Goal: Task Accomplishment & Management: Use online tool/utility

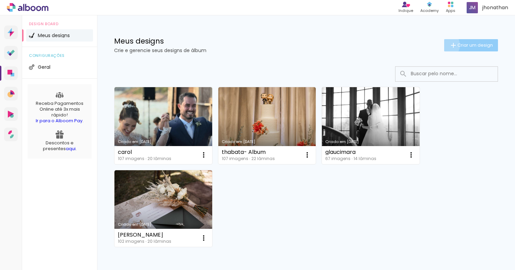
click at [445, 45] on paper-button "Criar um design" at bounding box center [471, 45] width 54 height 12
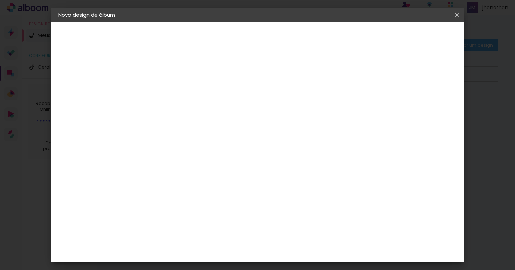
click at [172, 85] on paper-input-container "Título do álbum" at bounding box center [169, 91] width 5 height 17
type input "[PERSON_NAME] e [PERSON_NAME]"
type paper-input "[PERSON_NAME] e [PERSON_NAME]"
click at [0, 0] on slot "Avançar" at bounding box center [0, 0] width 0 height 0
click at [182, 128] on input at bounding box center [187, 129] width 69 height 9
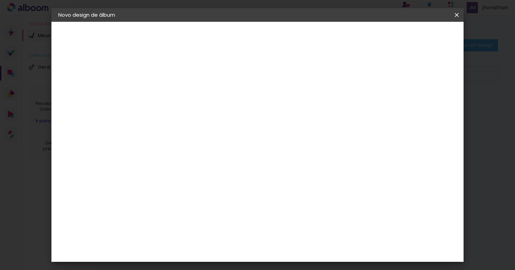
type input "due"
type paper-input "due"
click at [174, 151] on div "Dueto" at bounding box center [173, 153] width 16 height 5
click at [0, 0] on slot "Avançar" at bounding box center [0, 0] width 0 height 0
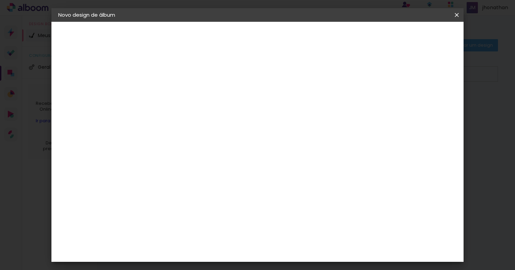
click at [241, 253] on span "30 × 30 cm" at bounding box center [228, 260] width 25 height 14
click at [281, 40] on paper-button "Avançar" at bounding box center [263, 36] width 33 height 12
click at [380, 73] on div at bounding box center [377, 73] width 6 height 6
type paper-checkbox "on"
click at [380, 74] on div at bounding box center [377, 73] width 6 height 6
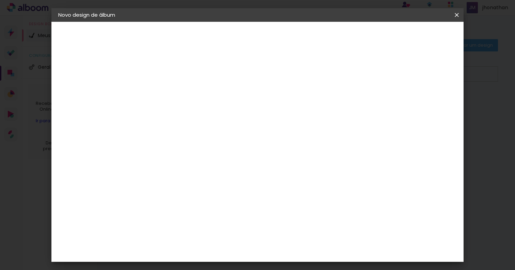
click at [419, 35] on span "Iniciar design" at bounding box center [403, 36] width 31 height 5
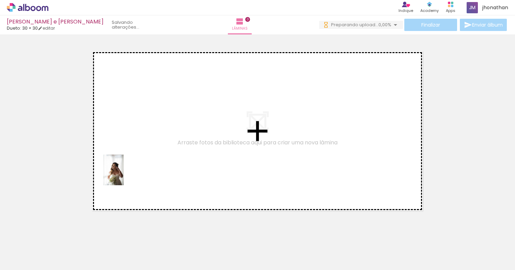
drag, startPoint x: 77, startPoint y: 248, endPoint x: 124, endPoint y: 175, distance: 86.4
click at [124, 175] on quentale-workspace at bounding box center [257, 135] width 515 height 270
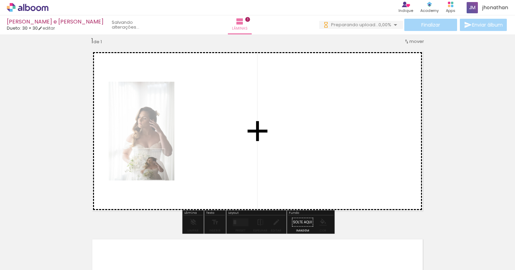
drag, startPoint x: 74, startPoint y: 251, endPoint x: 154, endPoint y: 170, distance: 114.6
click at [154, 170] on quentale-workspace at bounding box center [257, 135] width 515 height 270
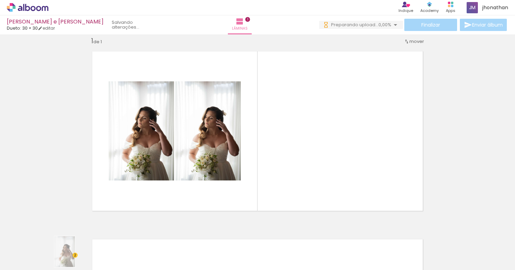
click at [74, 258] on div at bounding box center [68, 247] width 22 height 34
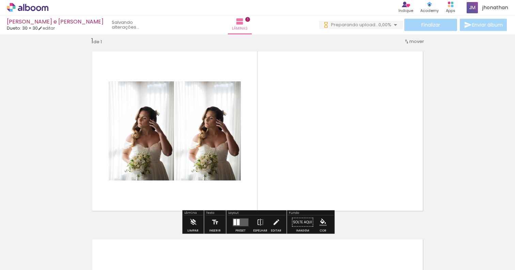
scroll to position [0, 0]
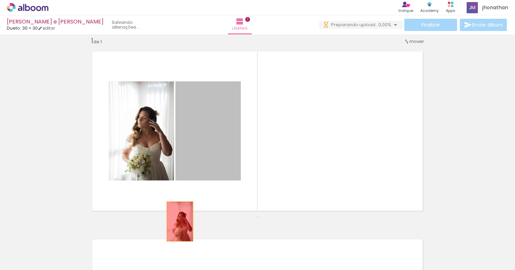
drag, startPoint x: 200, startPoint y: 133, endPoint x: 180, endPoint y: 221, distance: 90.1
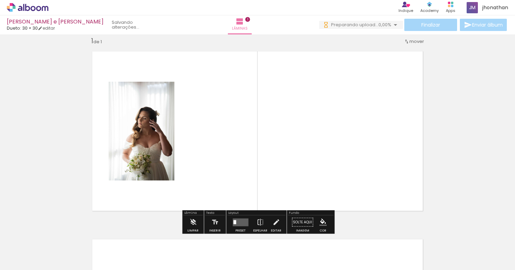
click at [19, 248] on input "Todas as fotos" at bounding box center [19, 249] width 26 height 6
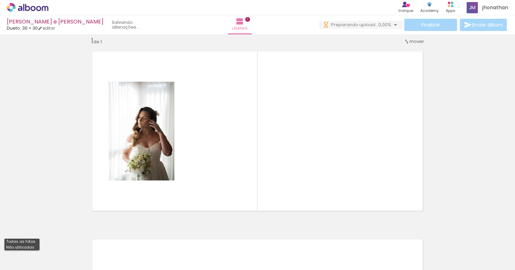
click at [0, 0] on slot "Não utilizadas" at bounding box center [0, 0] width 0 height 0
type input "Não utilizadas"
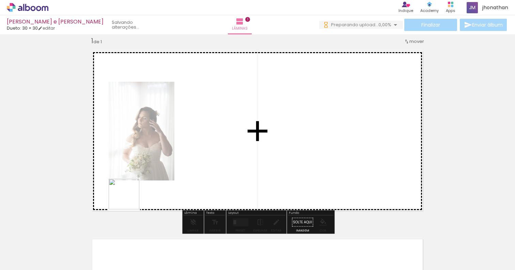
drag, startPoint x: 75, startPoint y: 252, endPoint x: 186, endPoint y: 147, distance: 152.7
click at [186, 147] on quentale-workspace at bounding box center [257, 135] width 515 height 270
drag, startPoint x: 72, startPoint y: 256, endPoint x: 253, endPoint y: 143, distance: 213.7
click at [253, 143] on quentale-workspace at bounding box center [257, 135] width 515 height 270
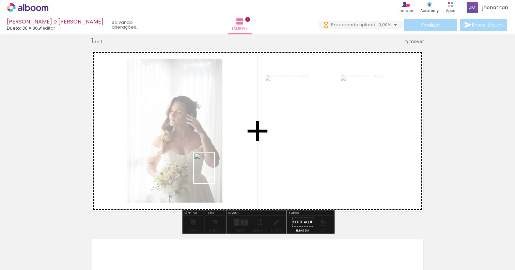
drag, startPoint x: 77, startPoint y: 252, endPoint x: 214, endPoint y: 173, distance: 158.6
click at [214, 173] on quentale-workspace at bounding box center [257, 135] width 515 height 270
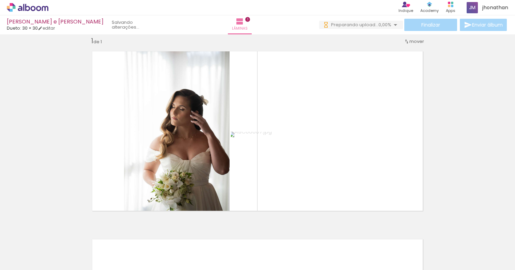
scroll to position [0, 339]
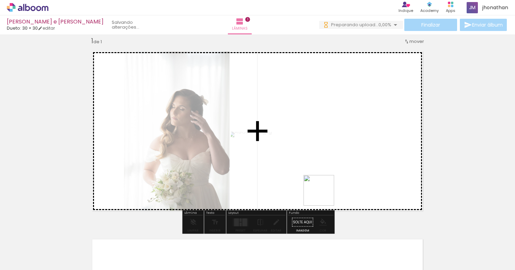
drag, startPoint x: 338, startPoint y: 254, endPoint x: 319, endPoint y: 184, distance: 72.9
click at [319, 184] on quentale-workspace at bounding box center [257, 135] width 515 height 270
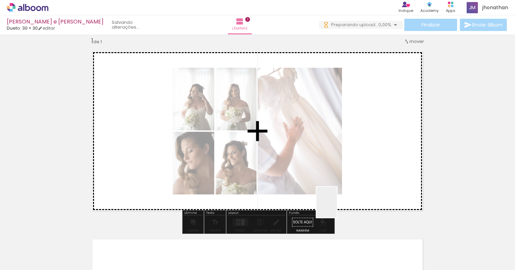
drag, startPoint x: 337, startPoint y: 252, endPoint x: 314, endPoint y: 124, distance: 129.4
click at [314, 124] on quentale-workspace at bounding box center [257, 135] width 515 height 270
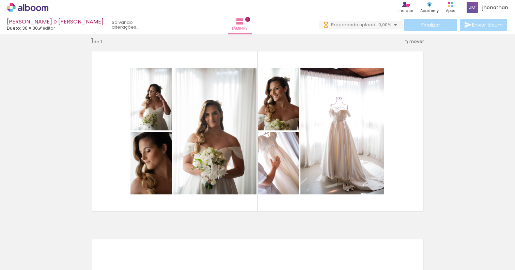
scroll to position [0, 951]
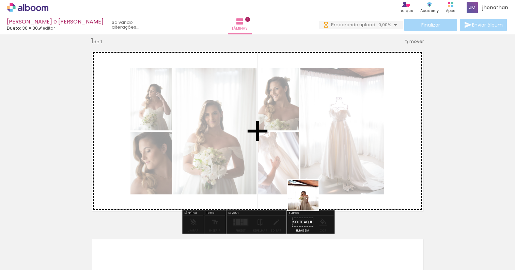
drag, startPoint x: 296, startPoint y: 256, endPoint x: 320, endPoint y: 154, distance: 105.1
click at [320, 154] on quentale-workspace at bounding box center [257, 135] width 515 height 270
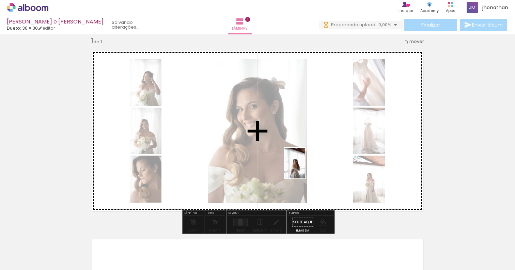
drag, startPoint x: 303, startPoint y: 244, endPoint x: 305, endPoint y: 168, distance: 75.9
click at [305, 168] on quentale-workspace at bounding box center [257, 135] width 515 height 270
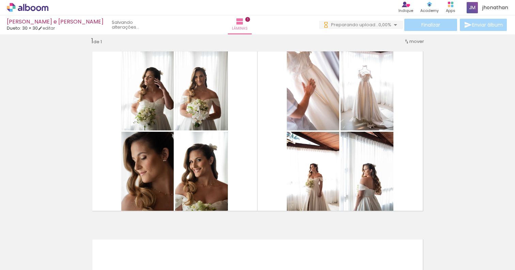
scroll to position [0, 3699]
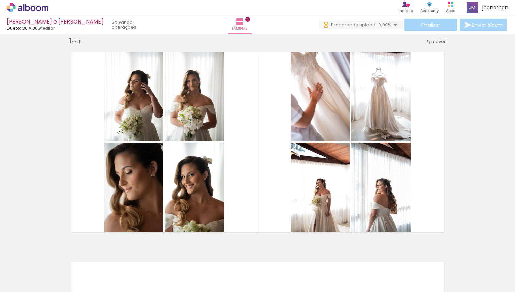
scroll to position [0, 344]
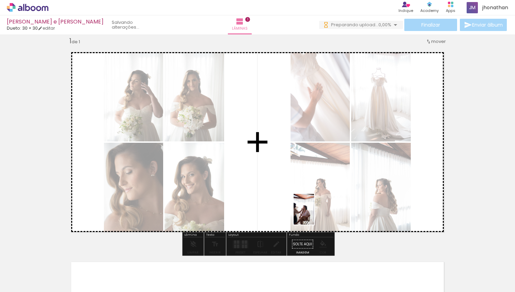
drag, startPoint x: 336, startPoint y: 269, endPoint x: 314, endPoint y: 214, distance: 58.9
click at [314, 214] on quentale-workspace at bounding box center [257, 146] width 515 height 292
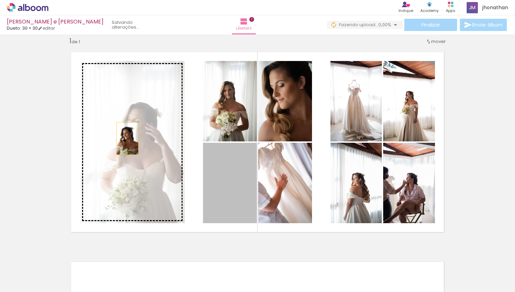
drag, startPoint x: 238, startPoint y: 182, endPoint x: 127, endPoint y: 138, distance: 118.7
click at [0, 0] on slot at bounding box center [0, 0] width 0 height 0
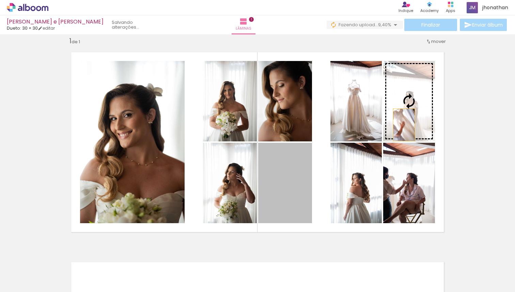
drag, startPoint x: 298, startPoint y: 204, endPoint x: 404, endPoint y: 125, distance: 132.4
click at [0, 0] on slot at bounding box center [0, 0] width 0 height 0
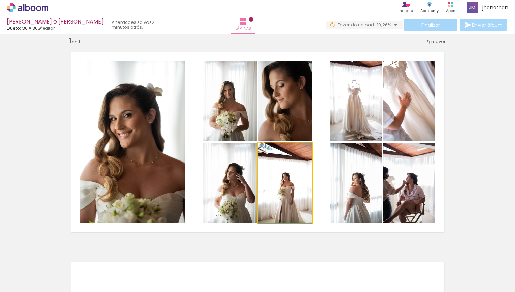
drag, startPoint x: 275, startPoint y: 200, endPoint x: 275, endPoint y: 196, distance: 3.8
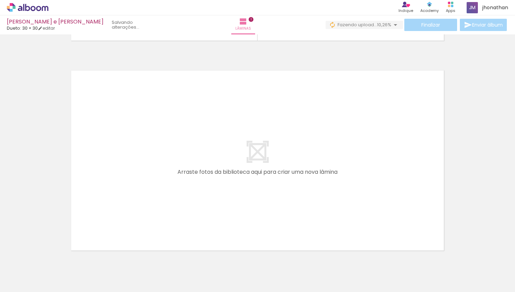
scroll to position [208, 0]
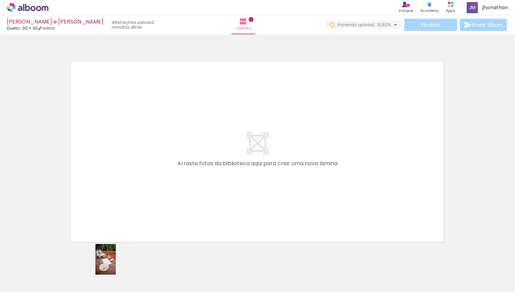
drag, startPoint x: 110, startPoint y: 271, endPoint x: 115, endPoint y: 265, distance: 8.7
click at [115, 265] on div at bounding box center [105, 269] width 22 height 34
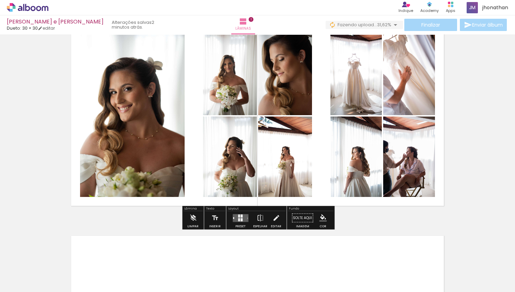
scroll to position [52, 0]
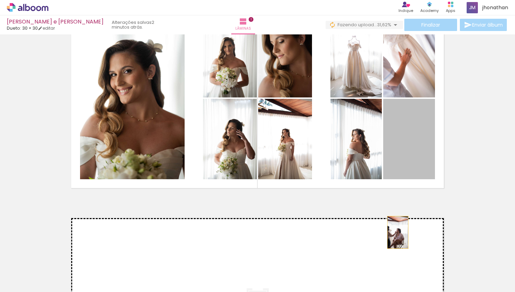
drag, startPoint x: 412, startPoint y: 144, endPoint x: 398, endPoint y: 232, distance: 89.0
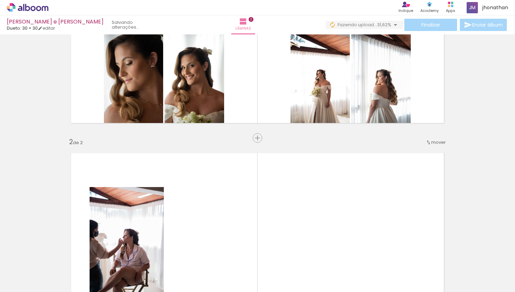
scroll to position [63, 0]
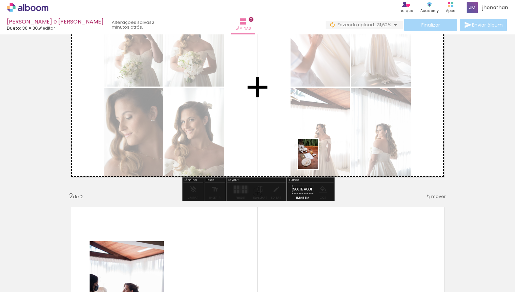
drag, startPoint x: 102, startPoint y: 277, endPoint x: 317, endPoint y: 160, distance: 245.6
click at [317, 160] on quentale-workspace at bounding box center [257, 146] width 515 height 292
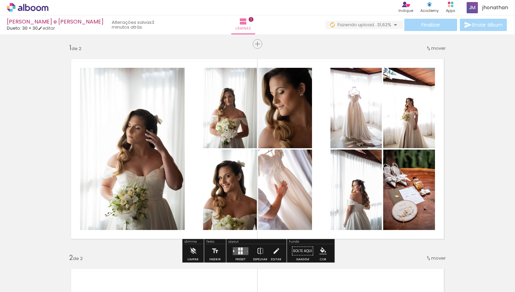
scroll to position [0, 0]
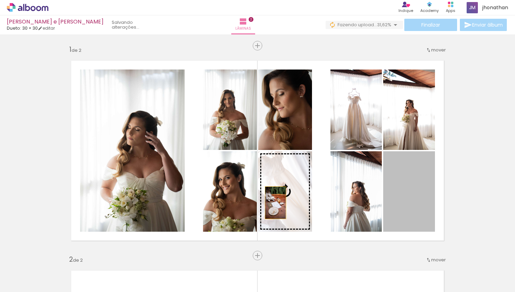
drag, startPoint x: 421, startPoint y: 205, endPoint x: 275, endPoint y: 203, distance: 146.1
click at [0, 0] on slot at bounding box center [0, 0] width 0 height 0
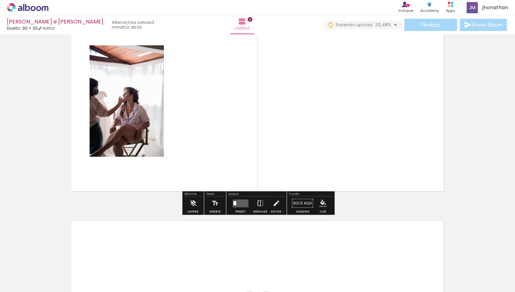
scroll to position [251, 0]
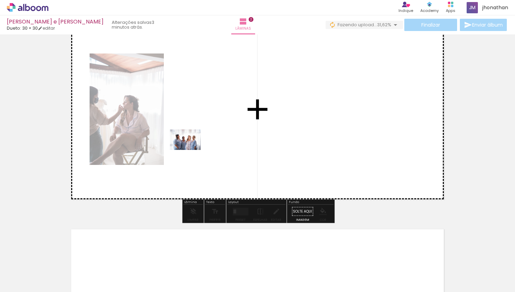
drag, startPoint x: 115, startPoint y: 274, endPoint x: 190, endPoint y: 150, distance: 145.4
click at [190, 150] on quentale-workspace at bounding box center [257, 146] width 515 height 292
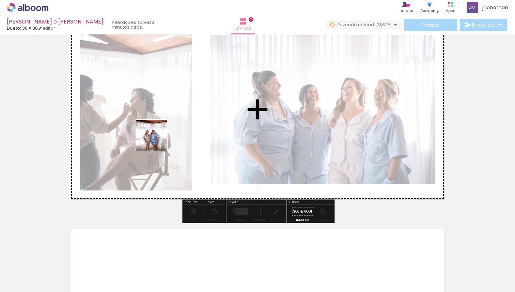
drag, startPoint x: 101, startPoint y: 278, endPoint x: 160, endPoint y: 131, distance: 158.4
click at [160, 131] on quentale-workspace at bounding box center [257, 146] width 515 height 292
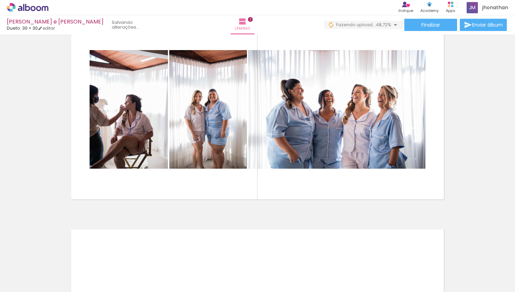
scroll to position [0, 173]
drag, startPoint x: 276, startPoint y: 278, endPoint x: 270, endPoint y: 178, distance: 100.0
click at [270, 178] on quentale-workspace at bounding box center [257, 146] width 515 height 292
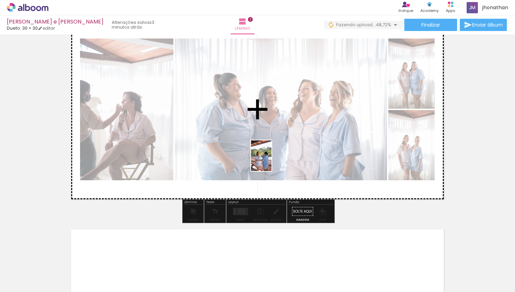
drag, startPoint x: 277, startPoint y: 273, endPoint x: 271, endPoint y: 161, distance: 112.5
click at [271, 161] on quentale-workspace at bounding box center [257, 146] width 515 height 292
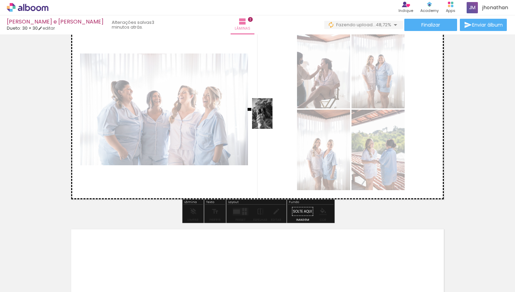
drag, startPoint x: 274, startPoint y: 274, endPoint x: 272, endPoint y: 118, distance: 155.6
click at [272, 118] on quentale-workspace at bounding box center [257, 146] width 515 height 292
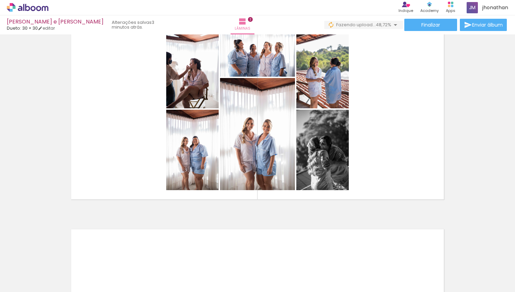
scroll to position [0, 589]
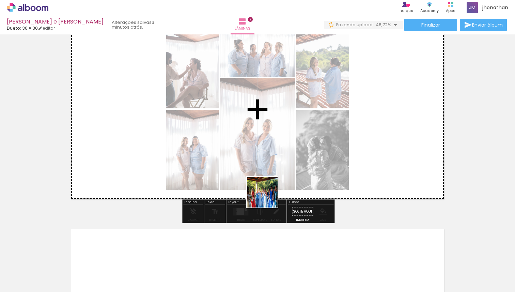
drag, startPoint x: 213, startPoint y: 274, endPoint x: 287, endPoint y: 176, distance: 123.0
click at [287, 176] on quentale-workspace at bounding box center [257, 146] width 515 height 292
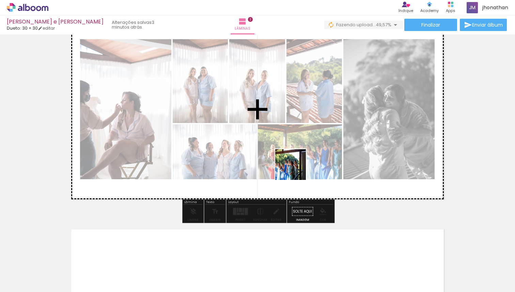
drag, startPoint x: 208, startPoint y: 272, endPoint x: 298, endPoint y: 167, distance: 138.6
click at [298, 167] on quentale-workspace at bounding box center [257, 146] width 515 height 292
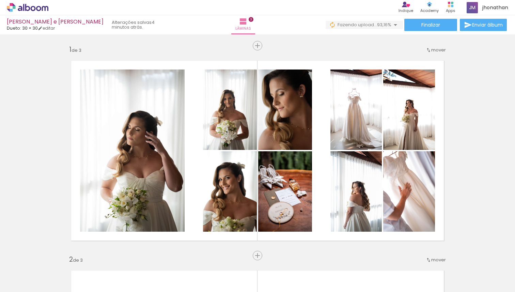
scroll to position [0, 589]
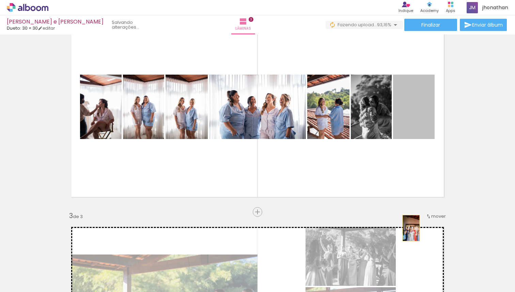
drag, startPoint x: 419, startPoint y: 120, endPoint x: 411, endPoint y: 228, distance: 108.2
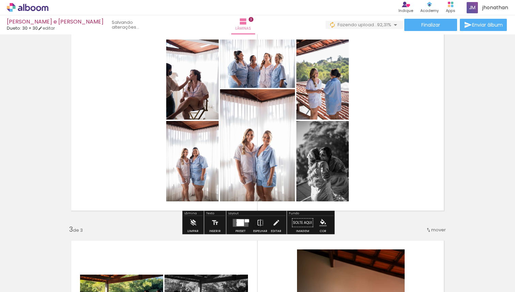
scroll to position [238, 0]
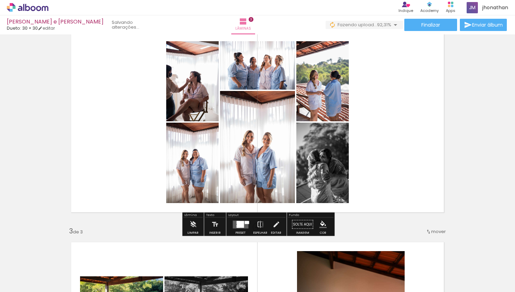
click at [237, 225] on div at bounding box center [240, 224] width 7 height 6
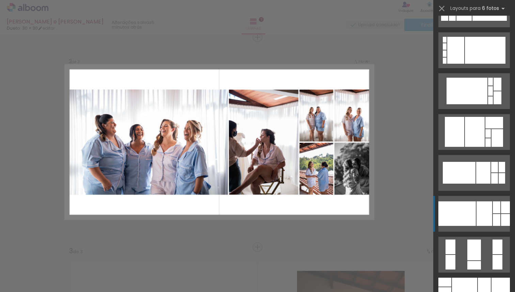
scroll to position [189, 0]
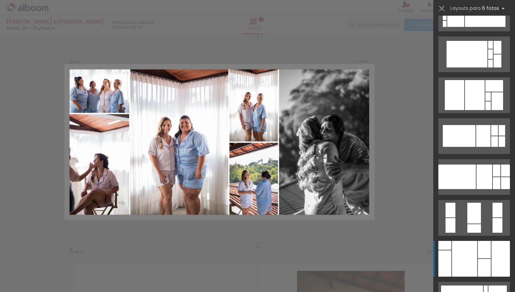
click at [473, 266] on div at bounding box center [464, 259] width 25 height 36
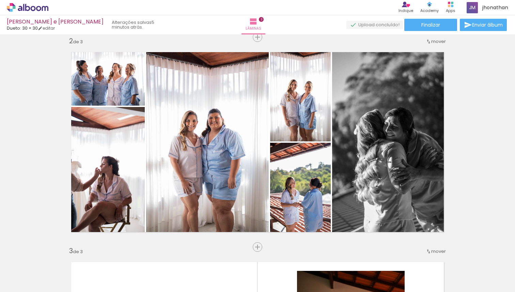
scroll to position [0, 291]
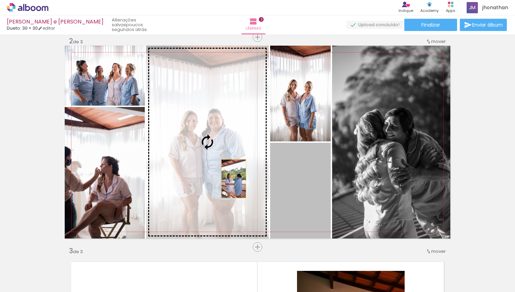
drag, startPoint x: 315, startPoint y: 202, endPoint x: 234, endPoint y: 178, distance: 85.1
click at [0, 0] on slot at bounding box center [0, 0] width 0 height 0
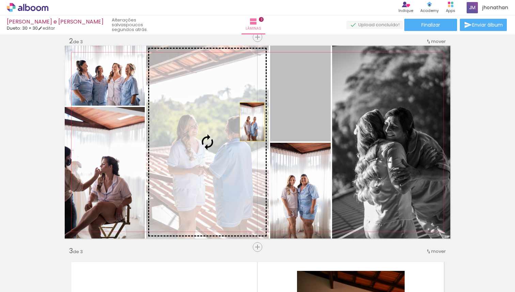
drag, startPoint x: 312, startPoint y: 108, endPoint x: 252, endPoint y: 122, distance: 61.5
click at [0, 0] on slot at bounding box center [0, 0] width 0 height 0
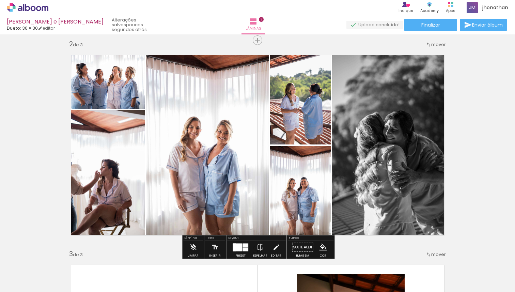
scroll to position [220, 0]
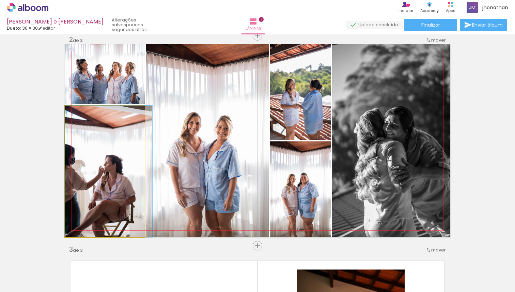
drag, startPoint x: 91, startPoint y: 150, endPoint x: 102, endPoint y: 148, distance: 10.6
click at [99, 160] on quentale-photo at bounding box center [105, 171] width 80 height 131
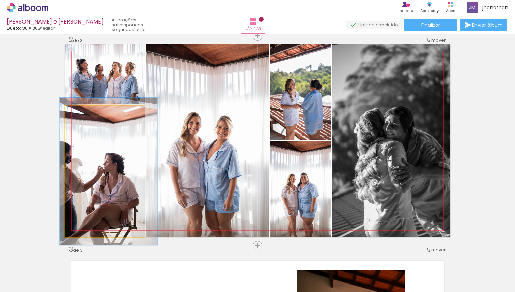
type paper-slider "113"
click at [84, 112] on div at bounding box center [83, 113] width 6 height 6
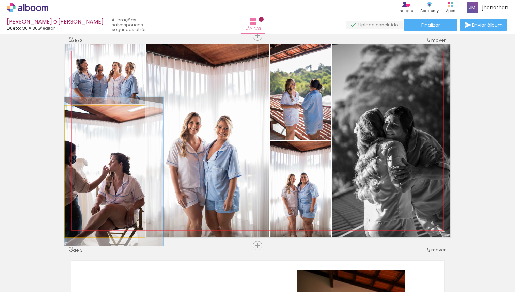
drag, startPoint x: 85, startPoint y: 148, endPoint x: 109, endPoint y: 148, distance: 23.8
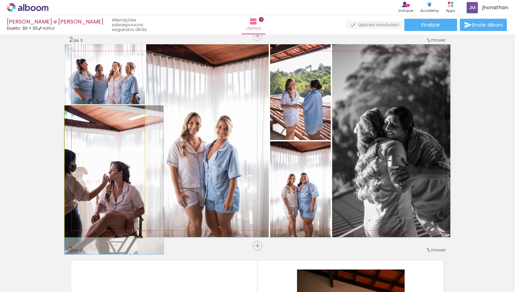
drag, startPoint x: 109, startPoint y: 148, endPoint x: 110, endPoint y: 159, distance: 10.2
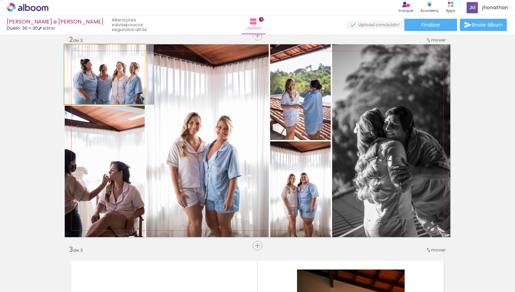
drag, startPoint x: 90, startPoint y: 92, endPoint x: 94, endPoint y: 92, distance: 4.1
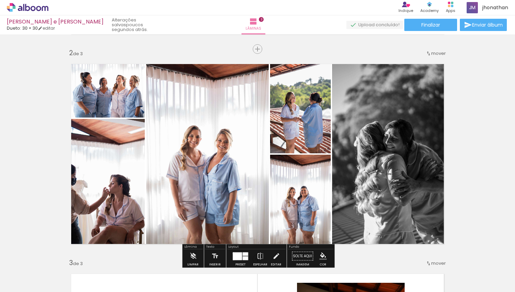
scroll to position [207, 0]
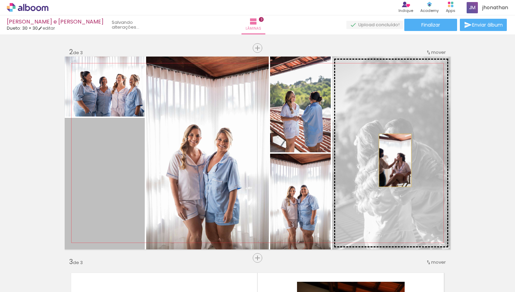
drag, startPoint x: 112, startPoint y: 219, endPoint x: 395, endPoint y: 160, distance: 288.6
click at [0, 0] on slot at bounding box center [0, 0] width 0 height 0
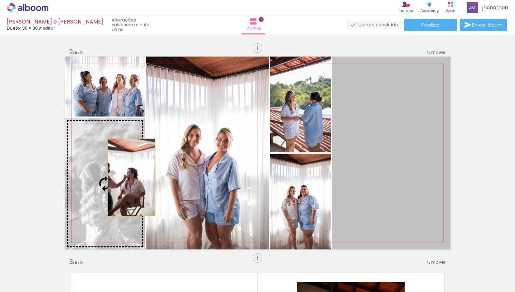
drag, startPoint x: 411, startPoint y: 171, endPoint x: 131, endPoint y: 177, distance: 279.9
click at [0, 0] on slot at bounding box center [0, 0] width 0 height 0
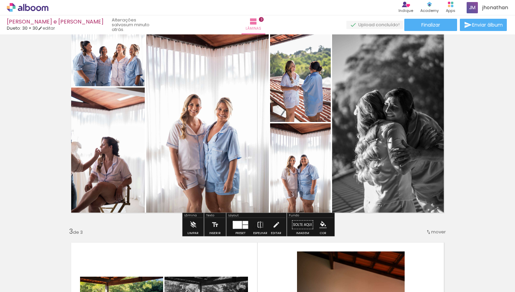
scroll to position [246, 0]
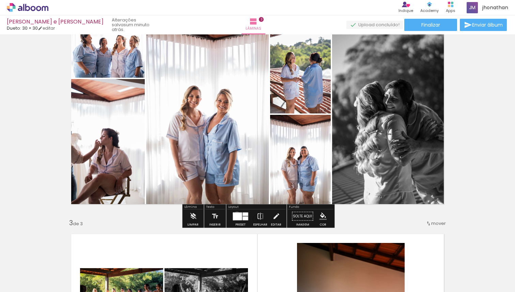
click at [235, 214] on div at bounding box center [237, 216] width 9 height 8
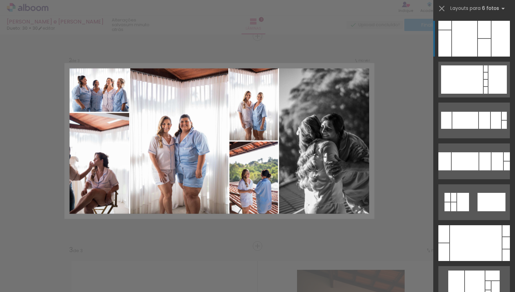
scroll to position [218, 0]
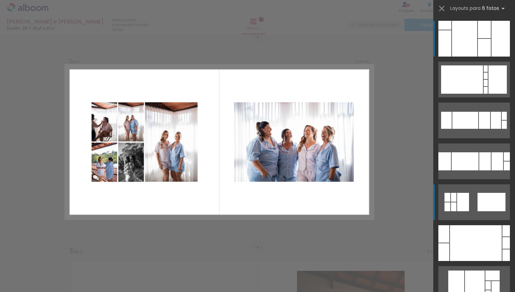
click at [470, 212] on quentale-layouter at bounding box center [473, 202] width 71 height 36
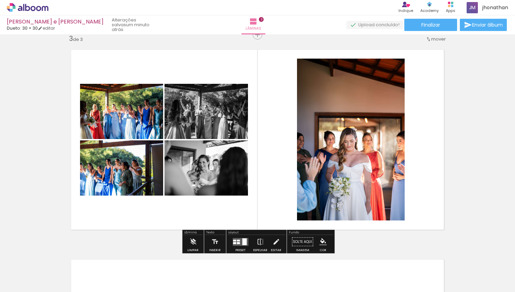
scroll to position [432, 0]
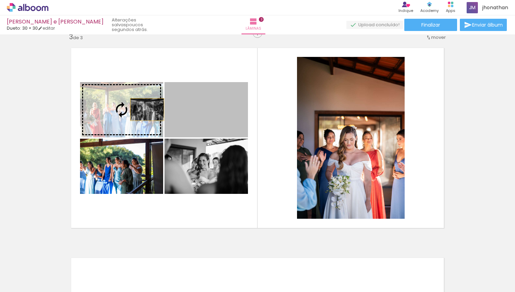
drag, startPoint x: 204, startPoint y: 113, endPoint x: 147, endPoint y: 109, distance: 56.6
click at [0, 0] on slot at bounding box center [0, 0] width 0 height 0
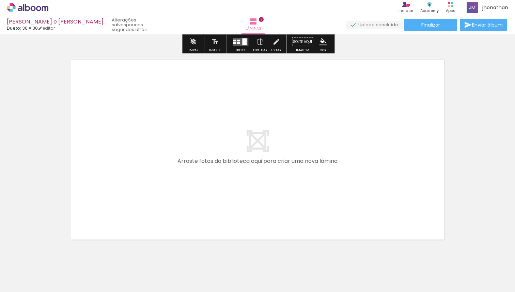
scroll to position [636, 0]
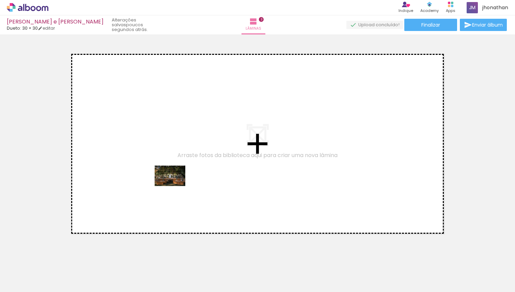
drag, startPoint x: 170, startPoint y: 269, endPoint x: 175, endPoint y: 186, distance: 82.9
click at [175, 186] on quentale-workspace at bounding box center [257, 146] width 515 height 292
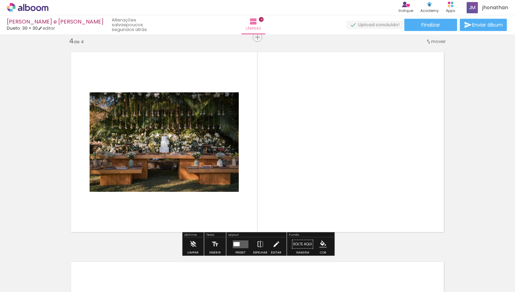
scroll to position [638, 0]
drag, startPoint x: 164, startPoint y: 267, endPoint x: 176, endPoint y: 178, distance: 89.3
click at [171, 239] on quentale-workspace at bounding box center [257, 146] width 515 height 292
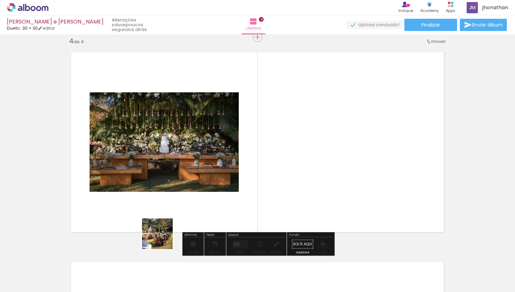
drag, startPoint x: 162, startPoint y: 275, endPoint x: 162, endPoint y: 186, distance: 89.2
click at [162, 186] on quentale-workspace at bounding box center [257, 146] width 515 height 292
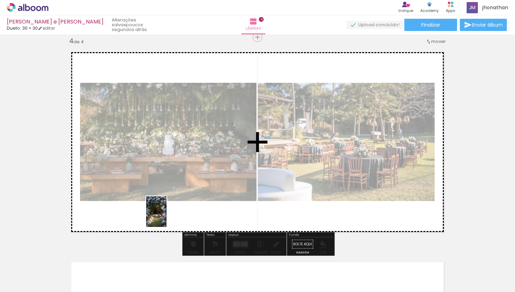
drag, startPoint x: 161, startPoint y: 270, endPoint x: 166, endPoint y: 217, distance: 53.8
click at [166, 217] on quentale-workspace at bounding box center [257, 146] width 515 height 292
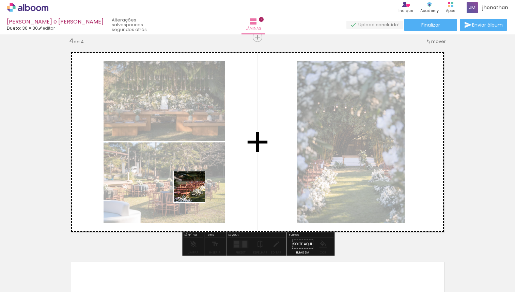
drag, startPoint x: 166, startPoint y: 271, endPoint x: 196, endPoint y: 185, distance: 91.2
click at [196, 185] on quentale-workspace at bounding box center [257, 146] width 515 height 292
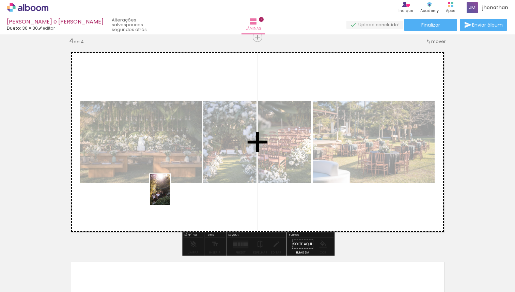
drag, startPoint x: 169, startPoint y: 280, endPoint x: 170, endPoint y: 194, distance: 85.8
click at [170, 194] on quentale-workspace at bounding box center [257, 146] width 515 height 292
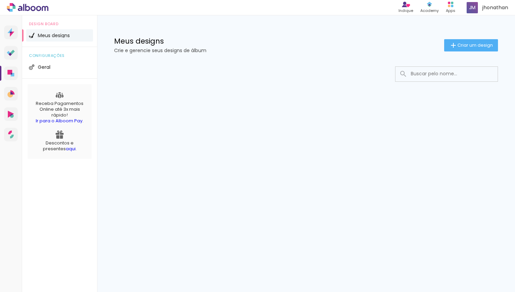
click at [38, 35] on span "Meus designs" at bounding box center [54, 35] width 32 height 5
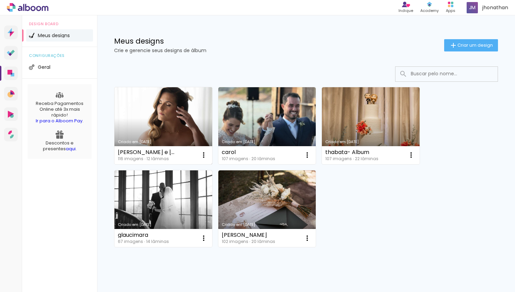
click at [141, 125] on link "Criado em [DATE]" at bounding box center [163, 125] width 98 height 77
